Goal: Task Accomplishment & Management: Manage account settings

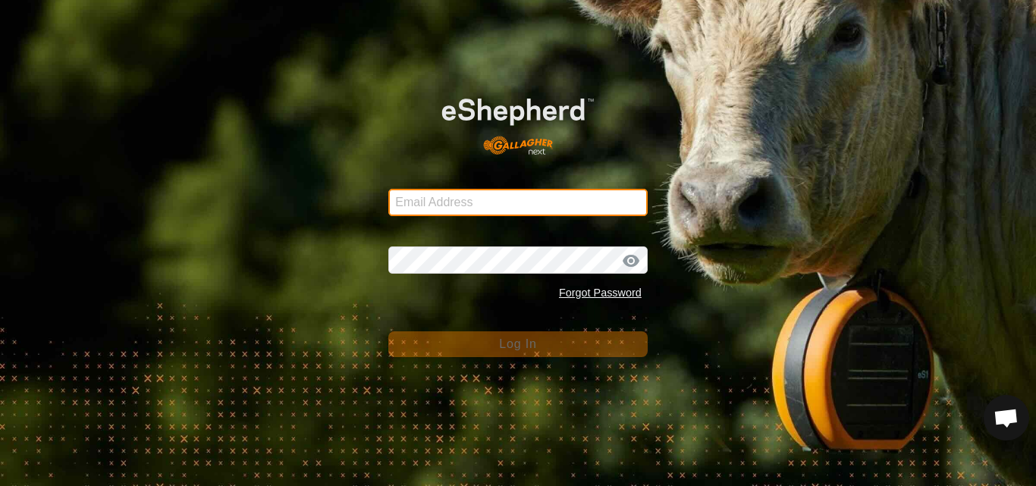
click at [451, 202] on input "Email Address" at bounding box center [517, 202] width 259 height 27
type input "[EMAIL_ADDRESS][DOMAIN_NAME]"
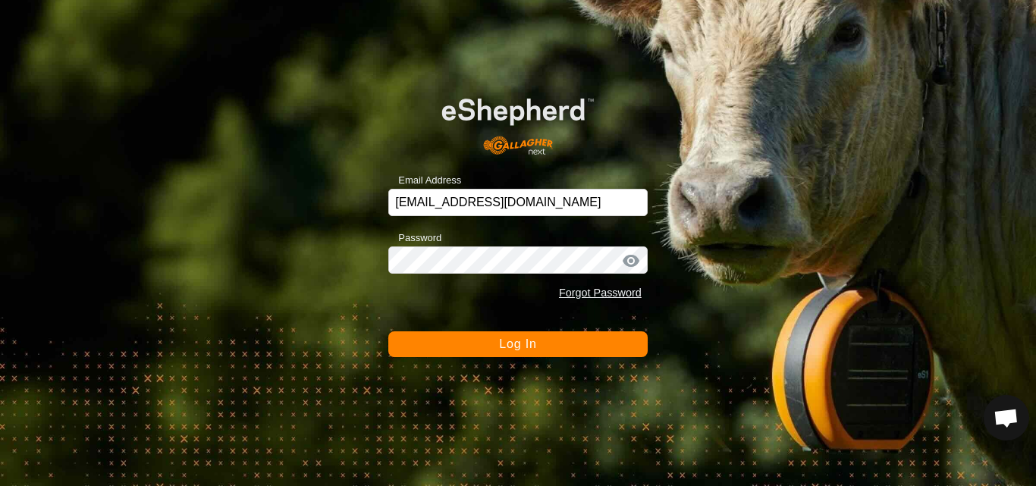
click at [520, 346] on span "Log In" at bounding box center [517, 344] width 37 height 13
click at [520, 346] on button "Log In" at bounding box center [517, 344] width 259 height 26
